Goal: Transaction & Acquisition: Subscribe to service/newsletter

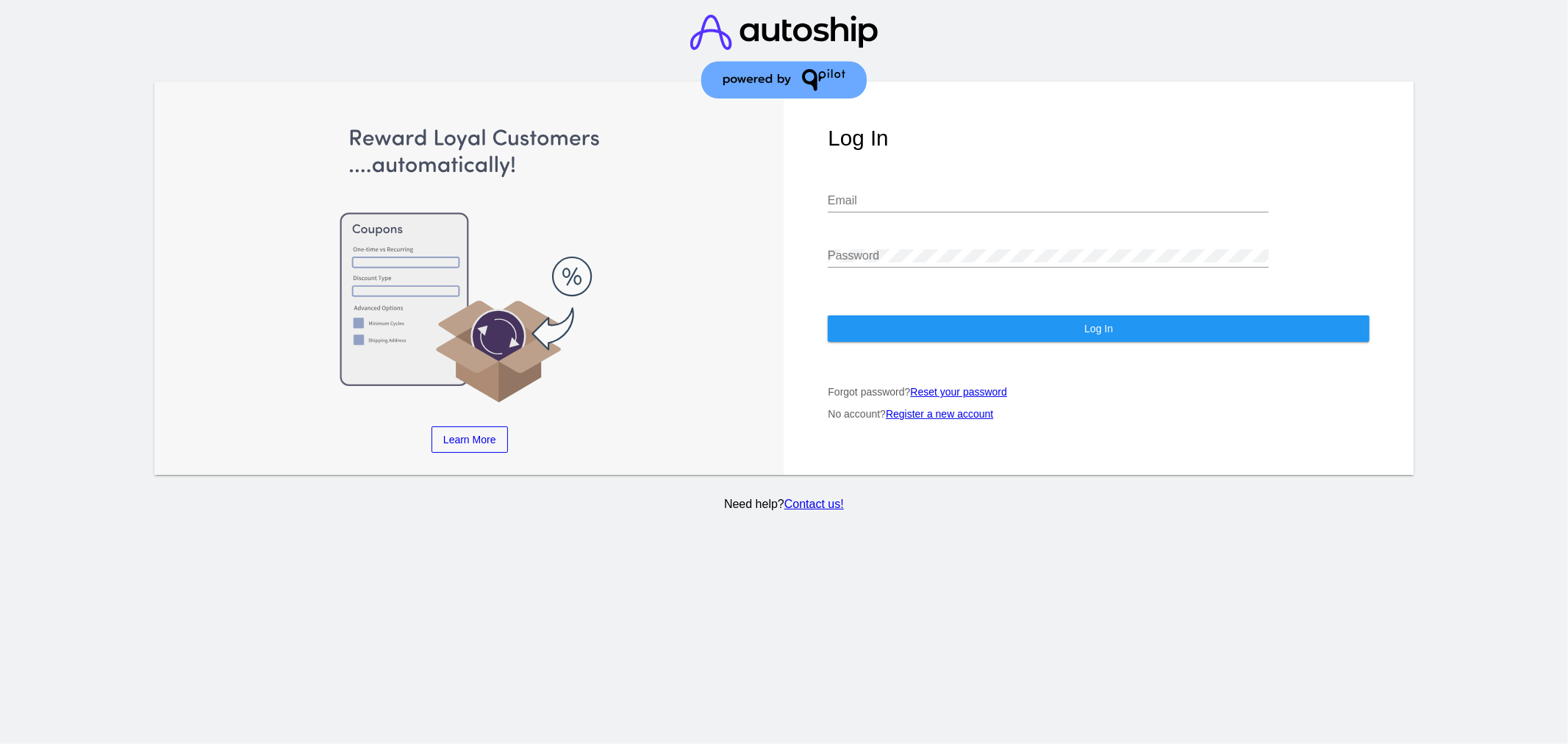
type input "[EMAIL_ADDRESS][DOMAIN_NAME]"
click at [913, 192] on div "[EMAIL_ADDRESS][DOMAIN_NAME] Email" at bounding box center [1049, 196] width 441 height 33
click at [880, 331] on button "Log In" at bounding box center [1099, 328] width 542 height 27
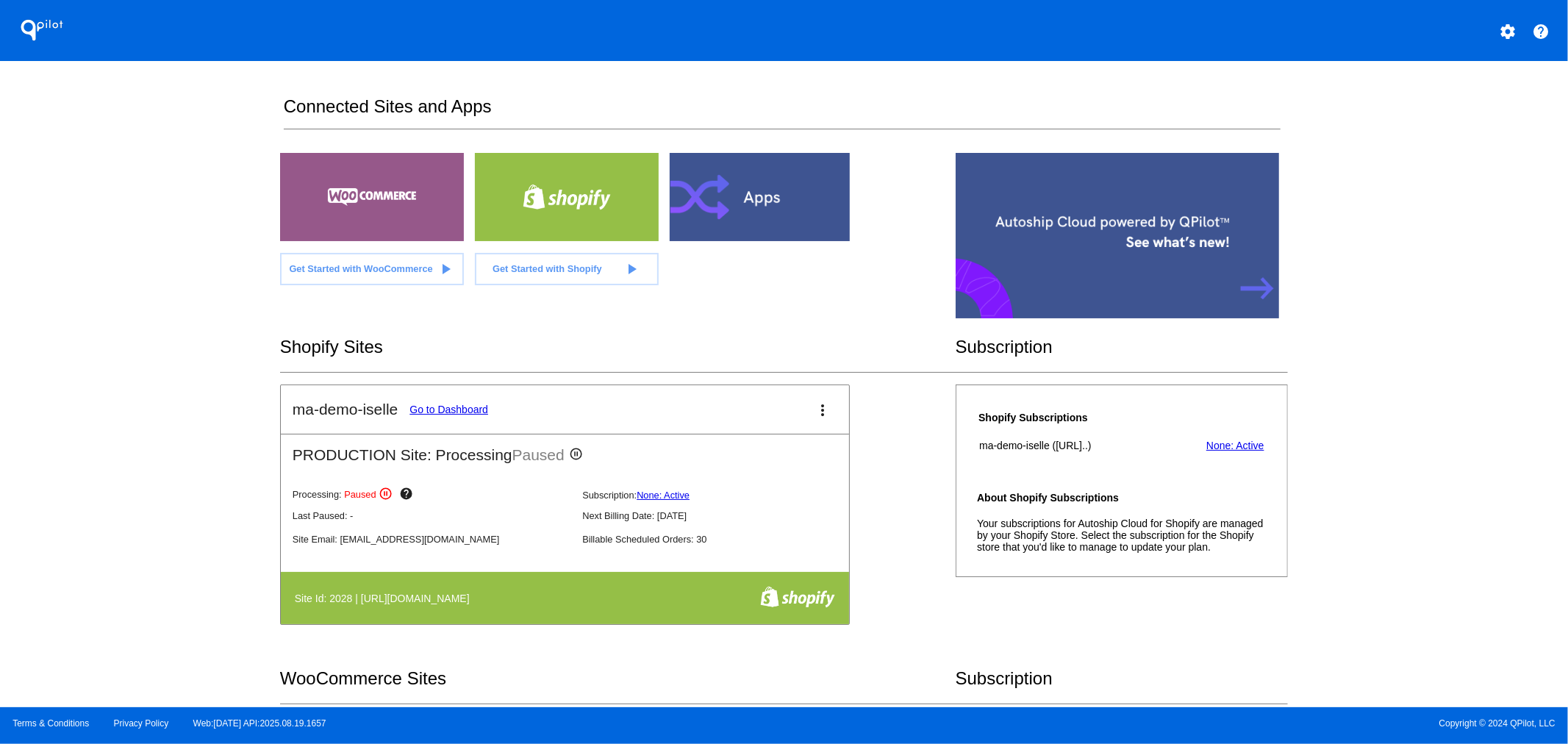
click at [1508, 34] on mat-icon "settings" at bounding box center [1507, 31] width 17 height 17
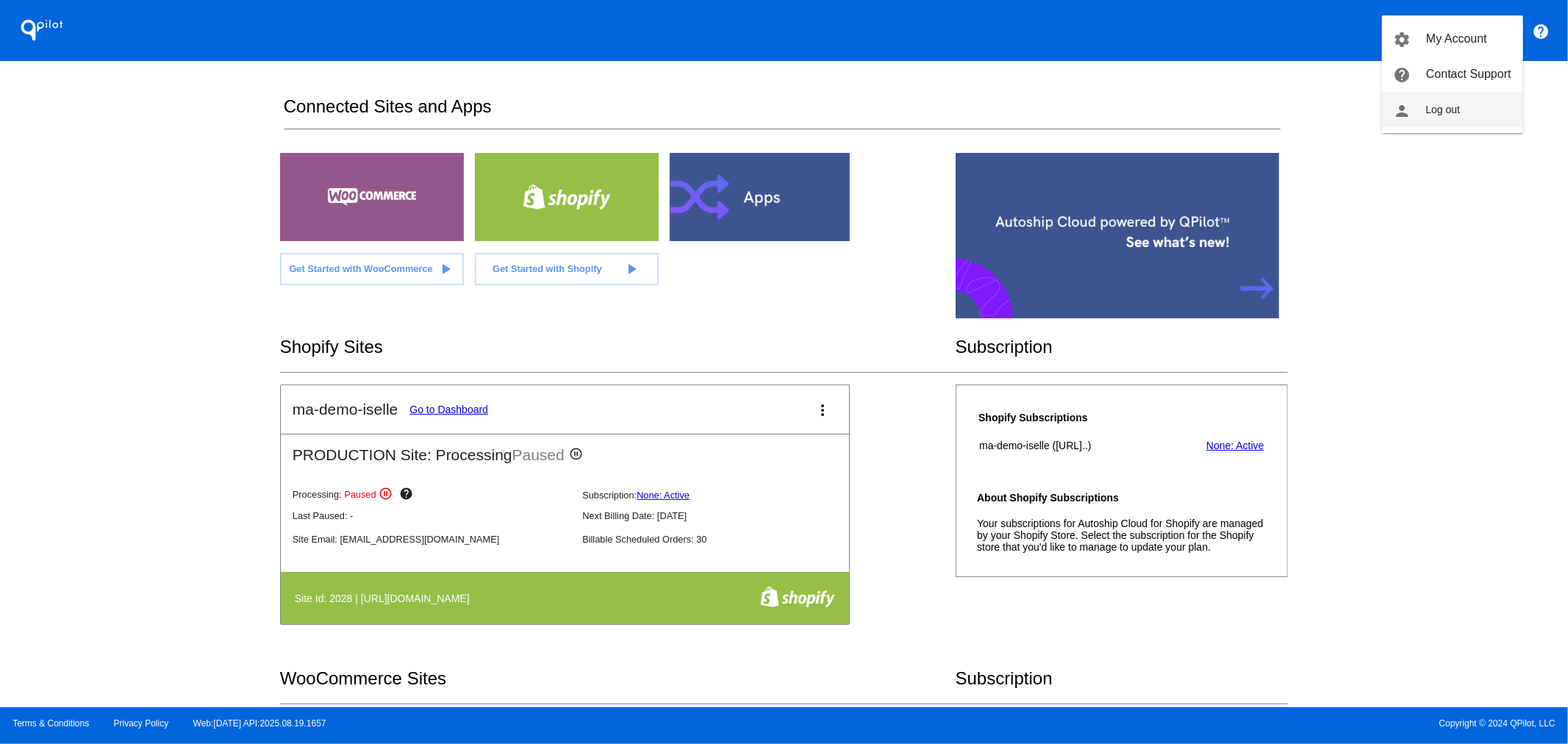
click at [1453, 96] on button "person Log out" at bounding box center [1452, 109] width 141 height 35
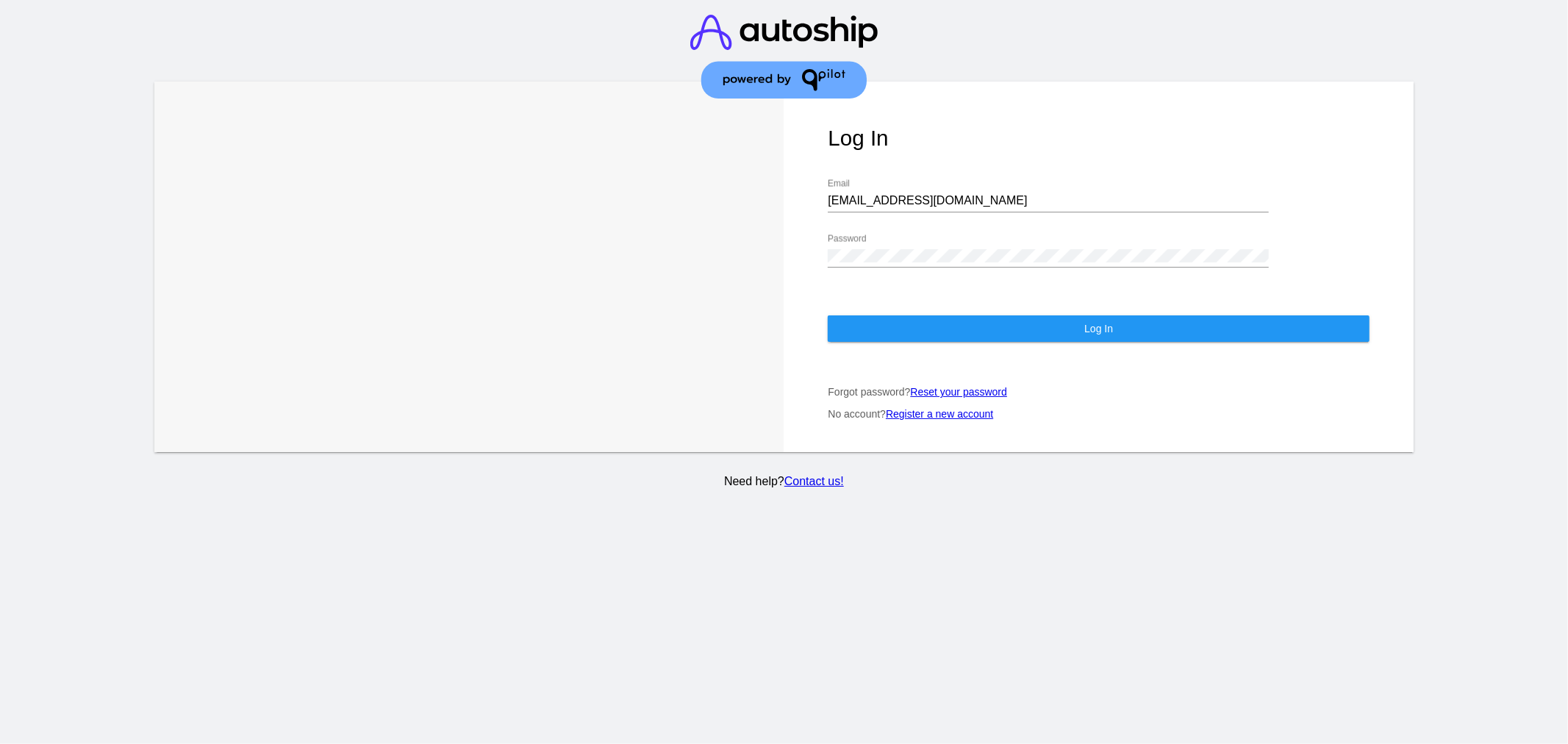
click at [1000, 196] on input "[EMAIL_ADDRESS][DOMAIN_NAME]" at bounding box center [1049, 200] width 441 height 13
type input "[EMAIL_ADDRESS]"
click at [913, 344] on div "Log In [EMAIL_ADDRESS] Email Password Log In Forgot password? Reset your passwo…" at bounding box center [1099, 266] width 630 height 371
click at [913, 337] on button "Log In" at bounding box center [1099, 328] width 542 height 27
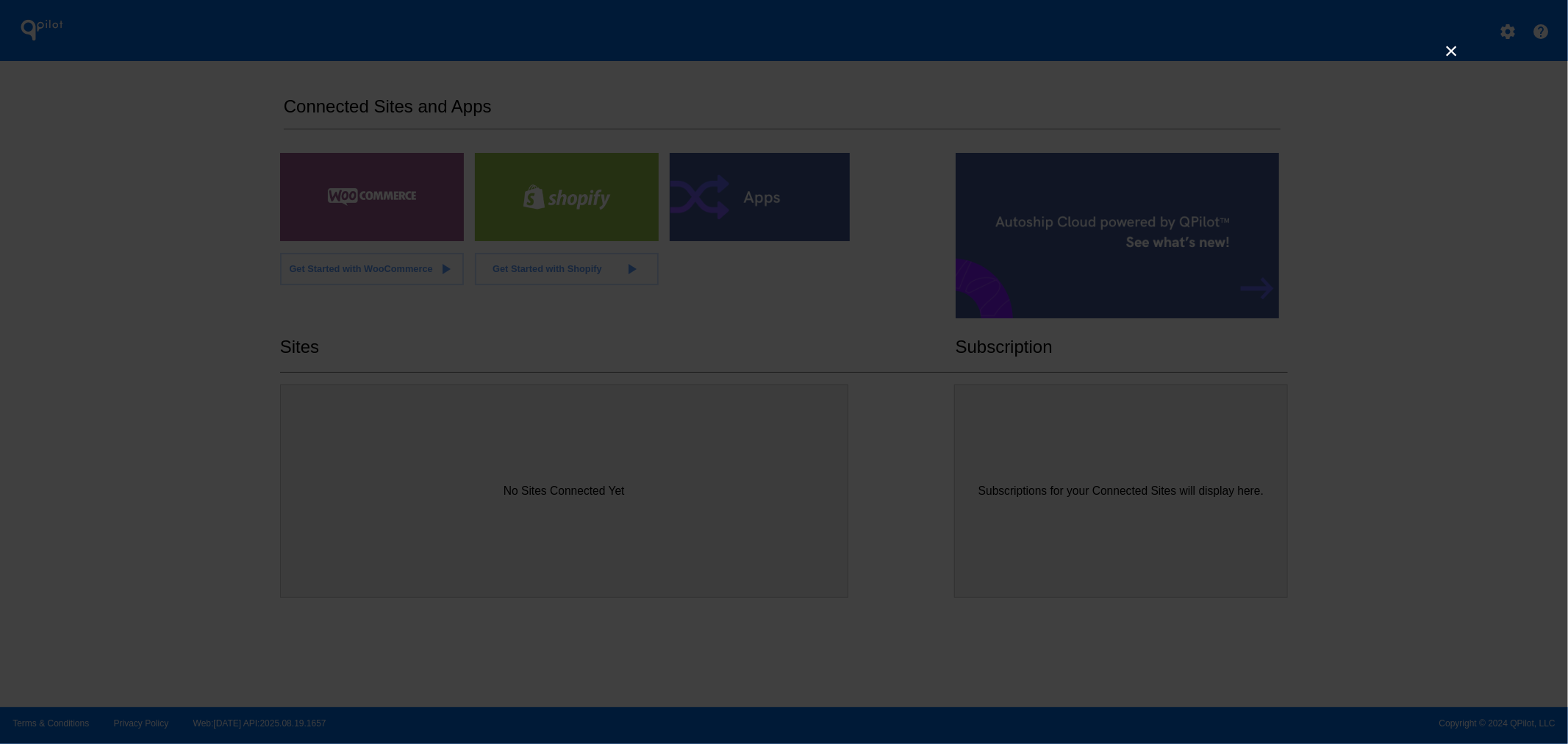
click at [1453, 41] on link "×" at bounding box center [1451, 50] width 17 height 17
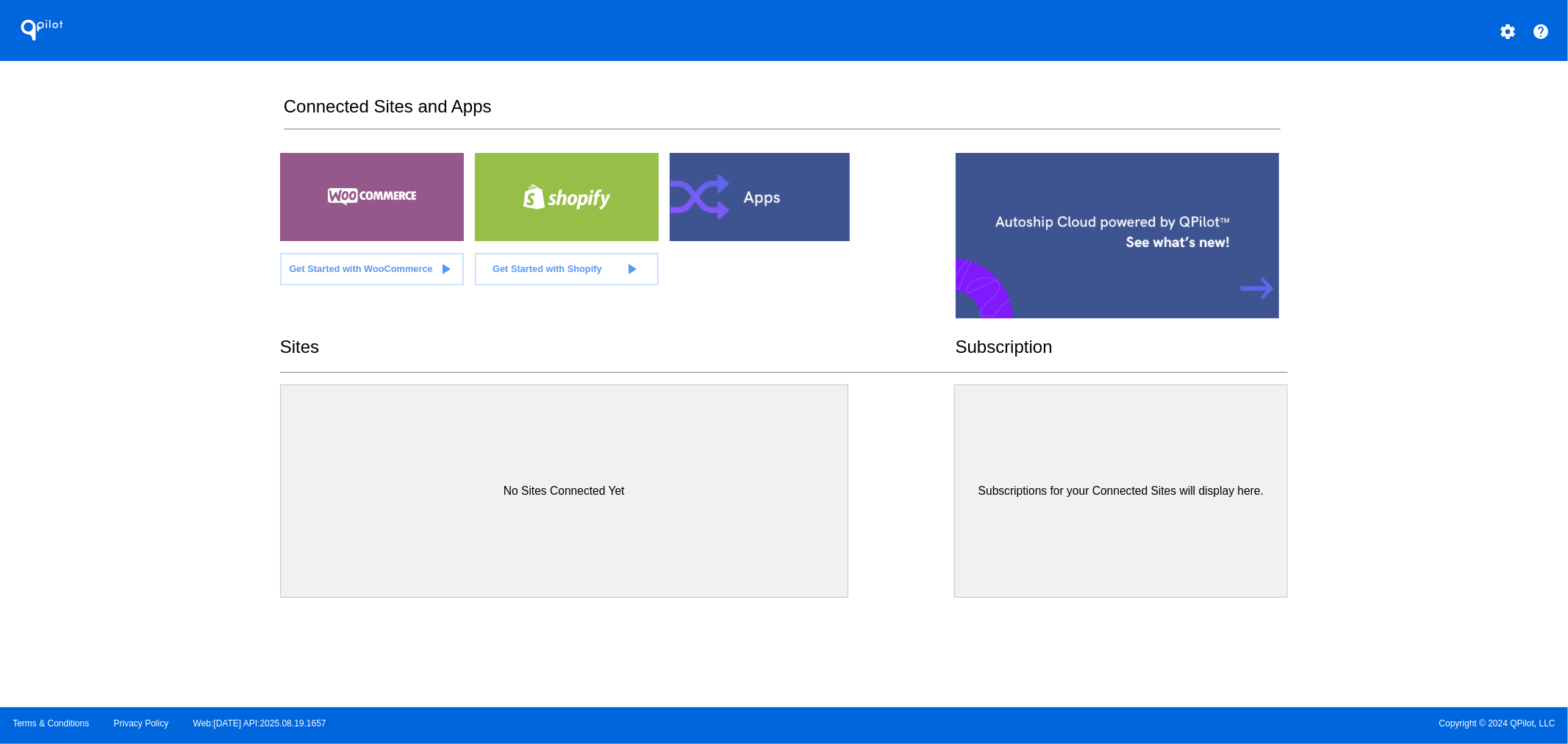
click at [1453, 45] on link "×" at bounding box center [1451, 50] width 17 height 17
click at [1517, 21] on button "settings" at bounding box center [1507, 30] width 29 height 29
click at [1461, 41] on span "My Account" at bounding box center [1456, 38] width 61 height 12
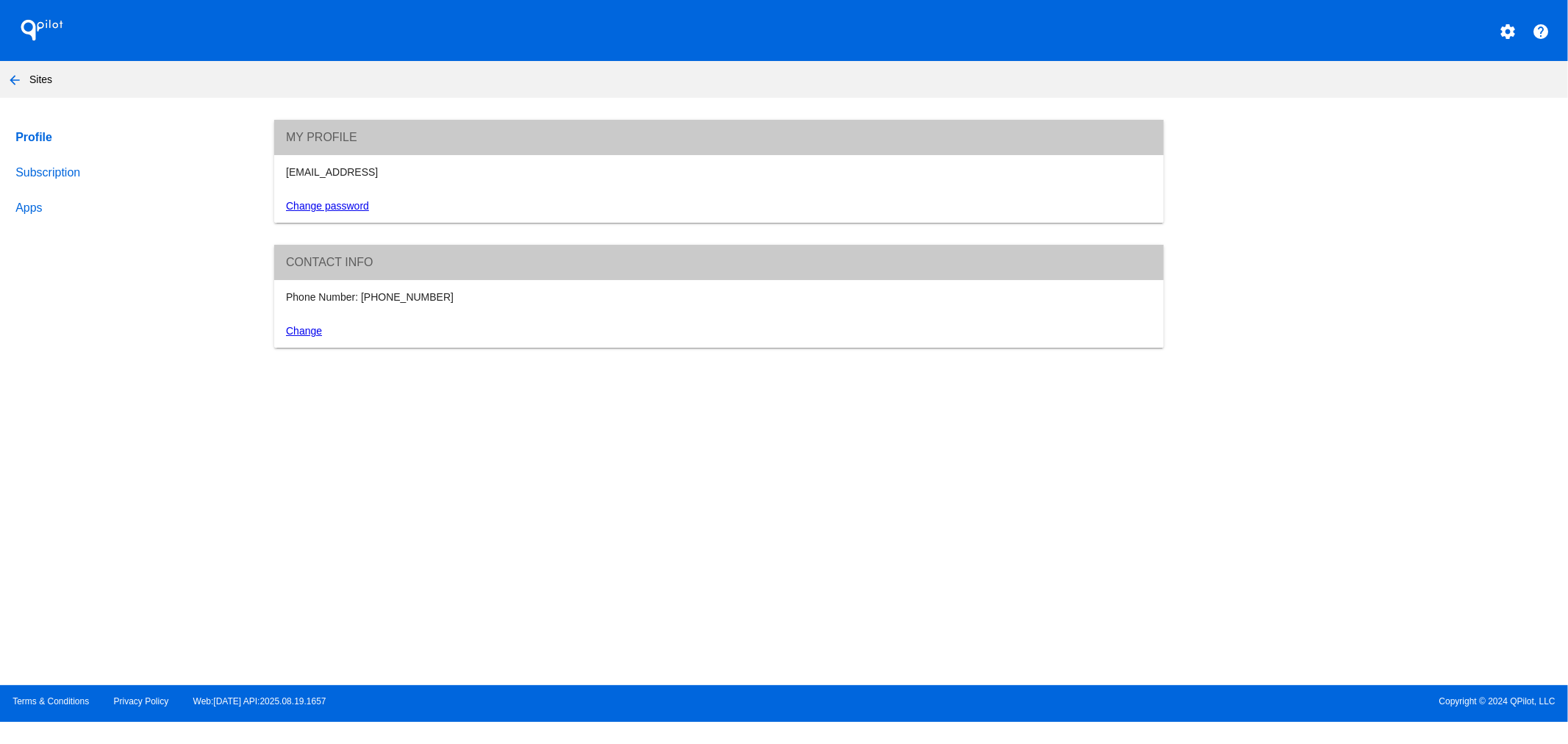
click at [17, 214] on link "Apps" at bounding box center [130, 207] width 236 height 35
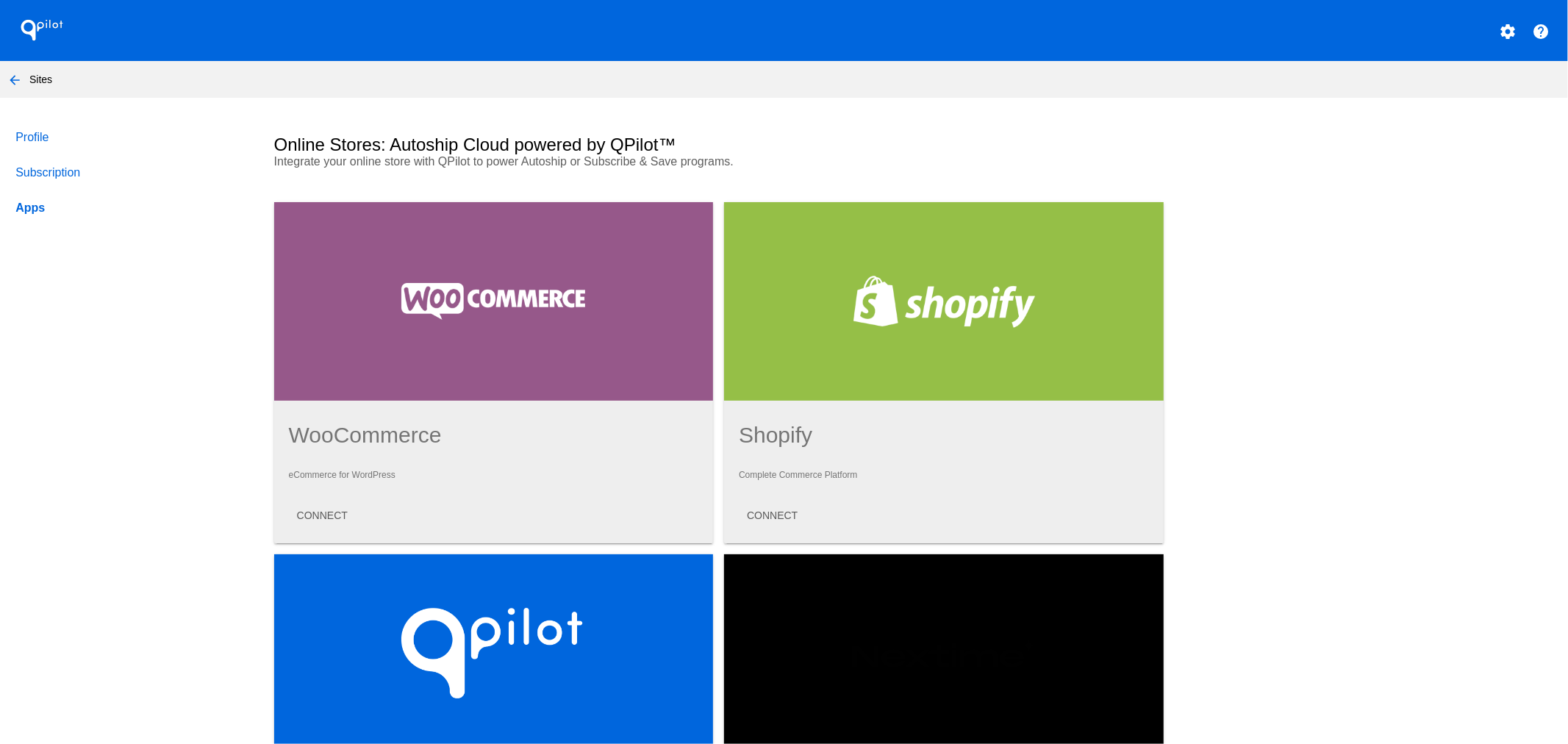
click at [48, 182] on link "Subscription" at bounding box center [130, 172] width 236 height 35
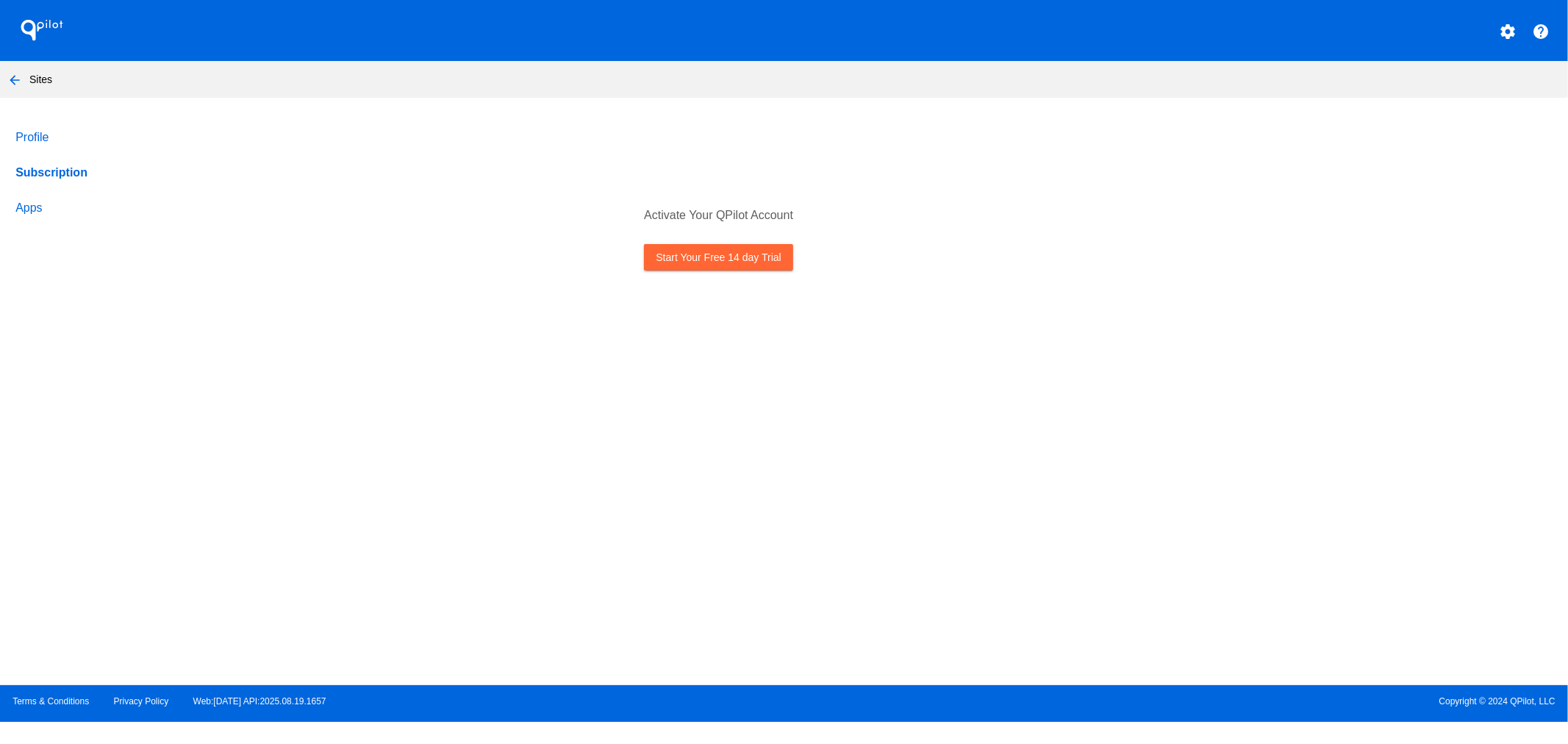
click at [726, 251] on link "Start Your Free 14 day Trial" at bounding box center [718, 257] width 149 height 27
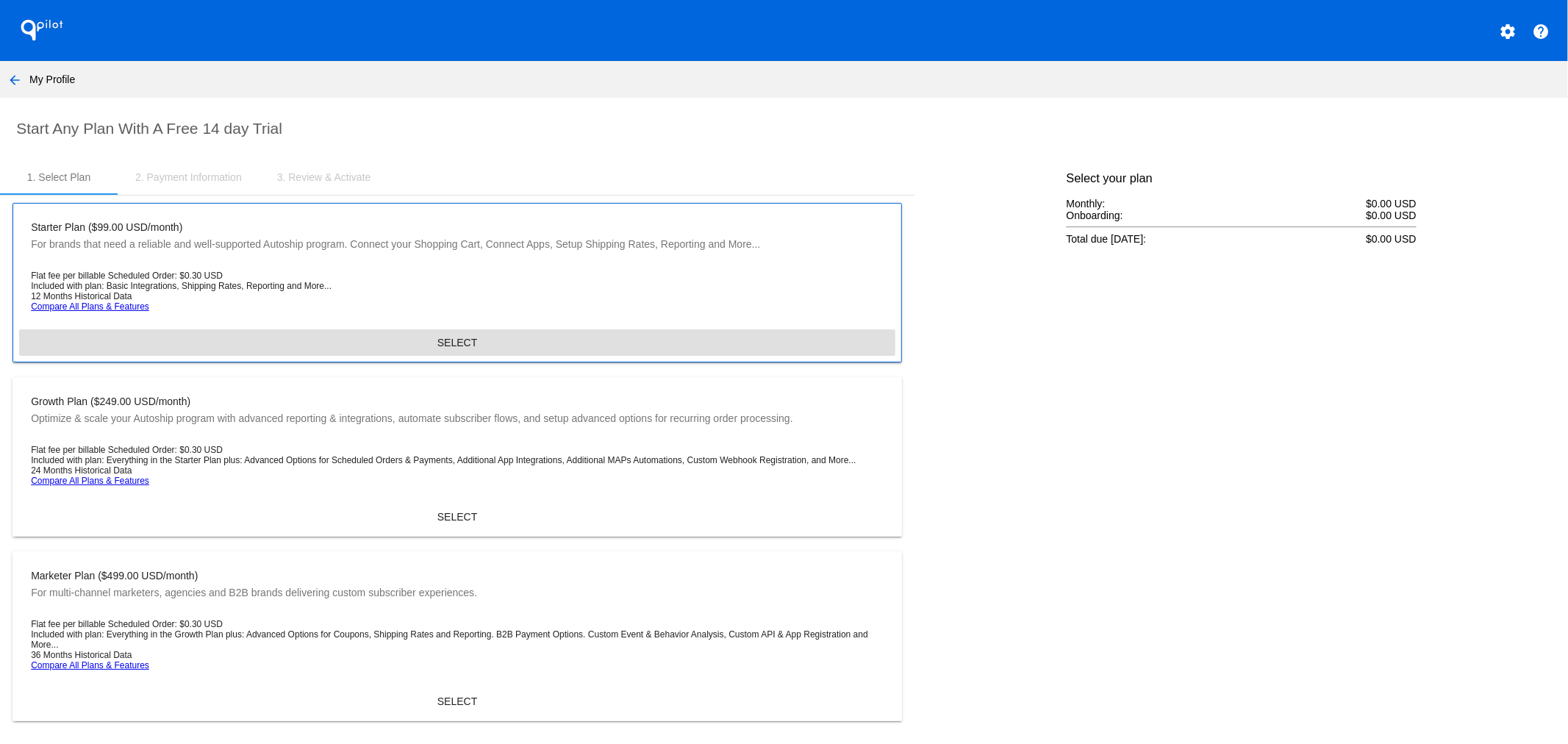
click at [461, 346] on span "SELECT" at bounding box center [457, 343] width 40 height 12
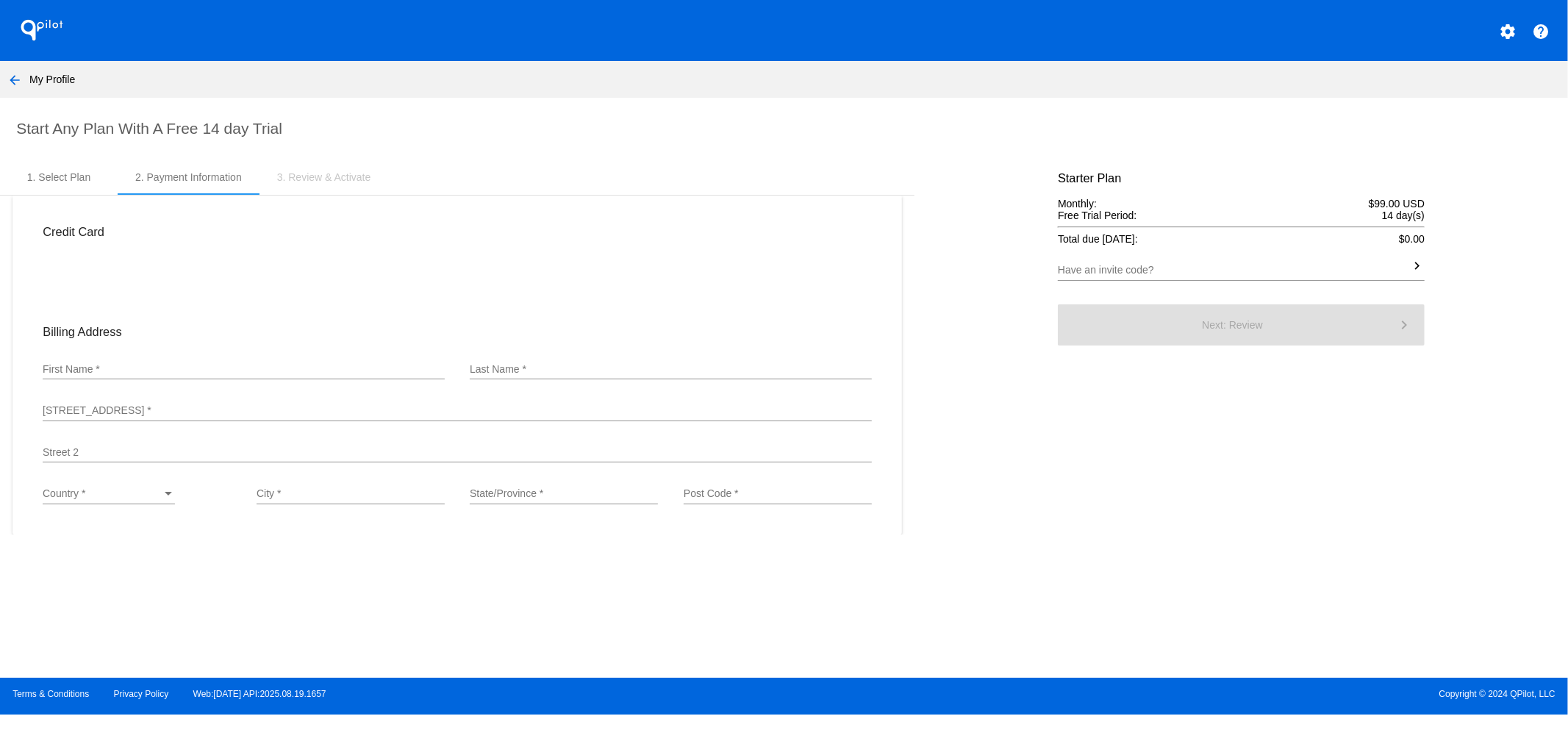
click at [1074, 272] on input "Have an invite code?" at bounding box center [1233, 270] width 352 height 12
